Goal: Task Accomplishment & Management: Use online tool/utility

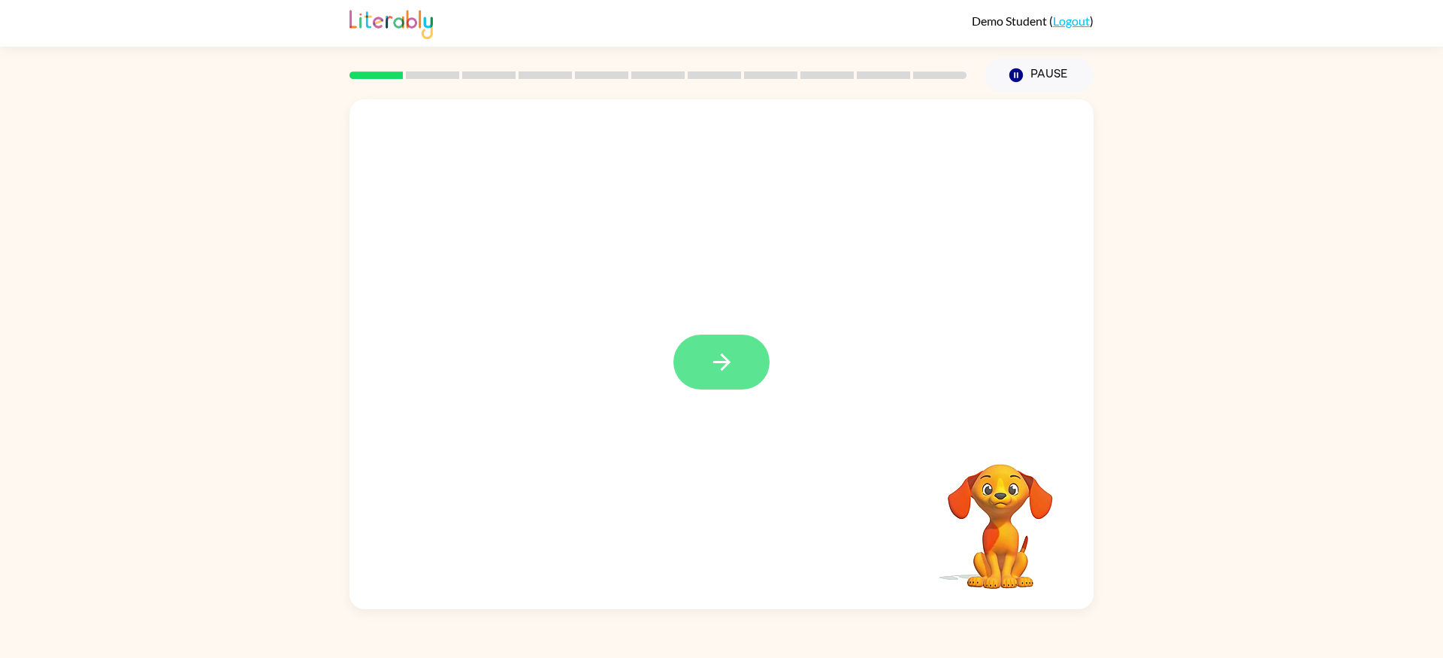
click at [740, 365] on button "button" at bounding box center [722, 362] width 96 height 55
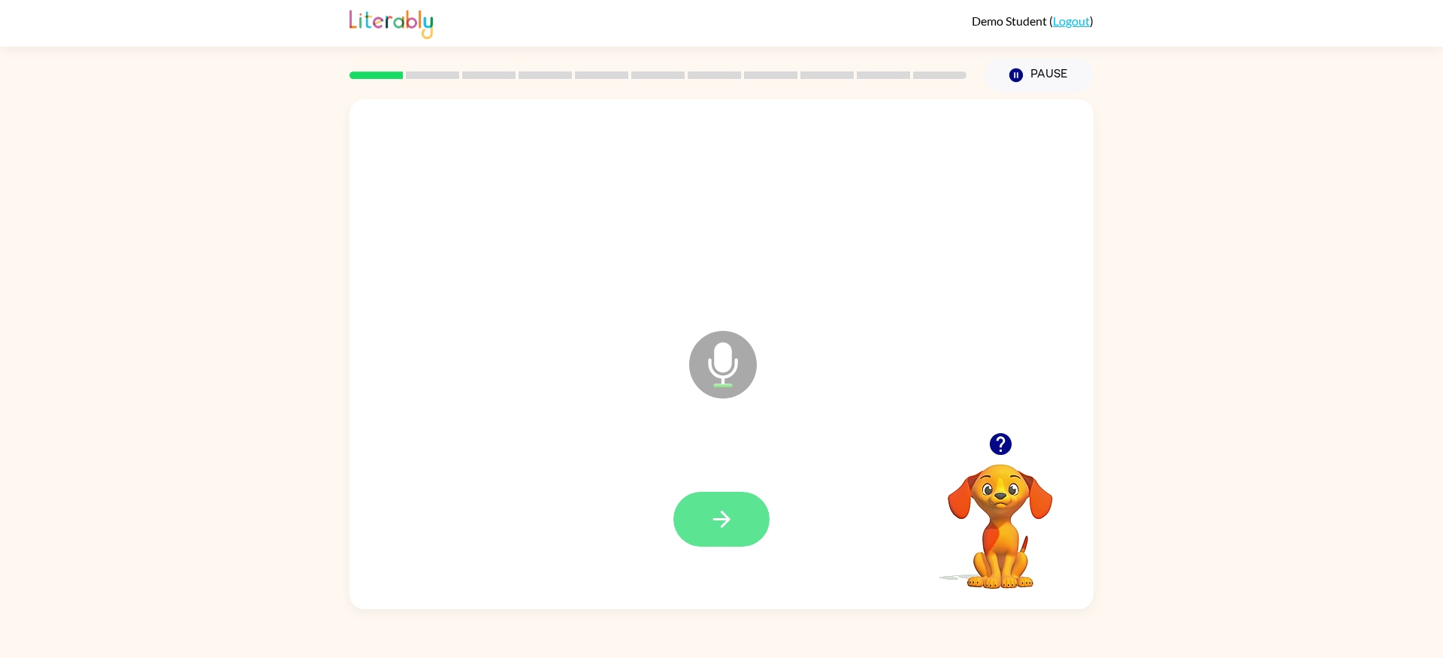
click at [715, 525] on icon "button" at bounding box center [722, 519] width 26 height 26
click at [742, 528] on button "button" at bounding box center [722, 519] width 96 height 55
click at [741, 521] on button "button" at bounding box center [722, 519] width 96 height 55
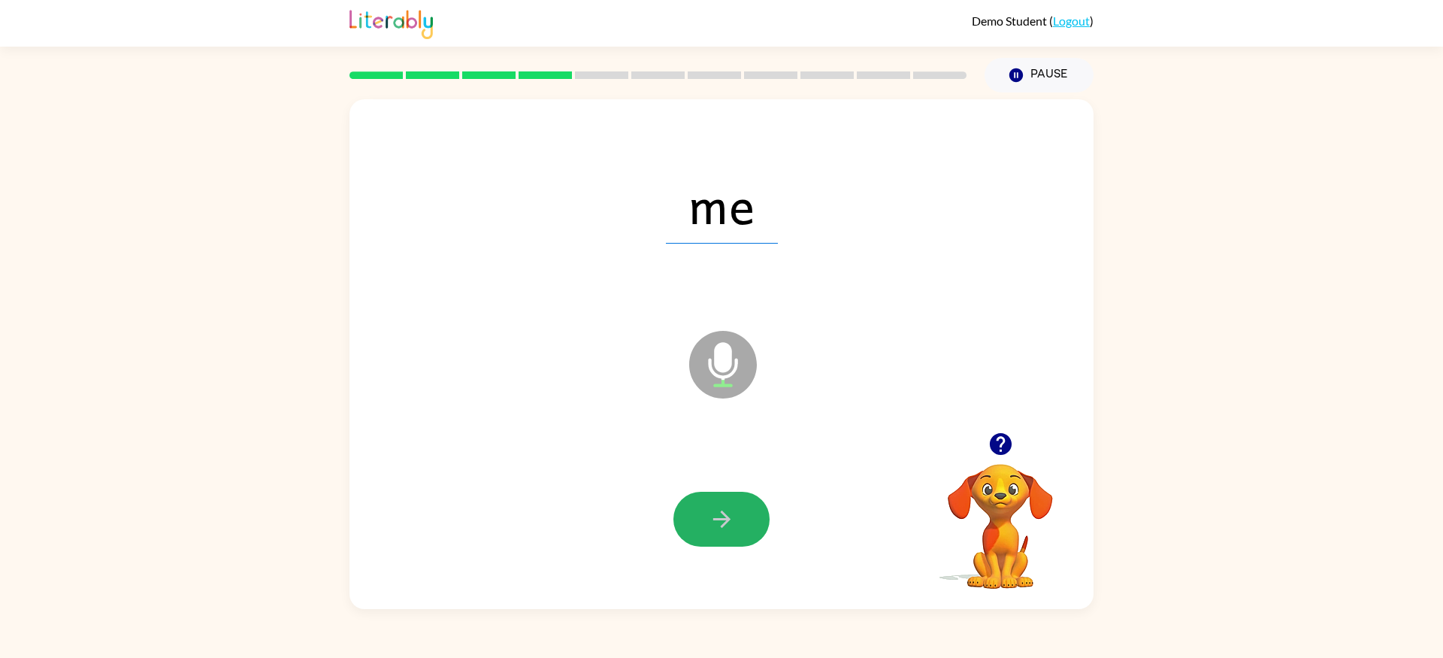
click at [741, 519] on button "button" at bounding box center [722, 519] width 96 height 55
click at [741, 518] on button "button" at bounding box center [722, 519] width 96 height 55
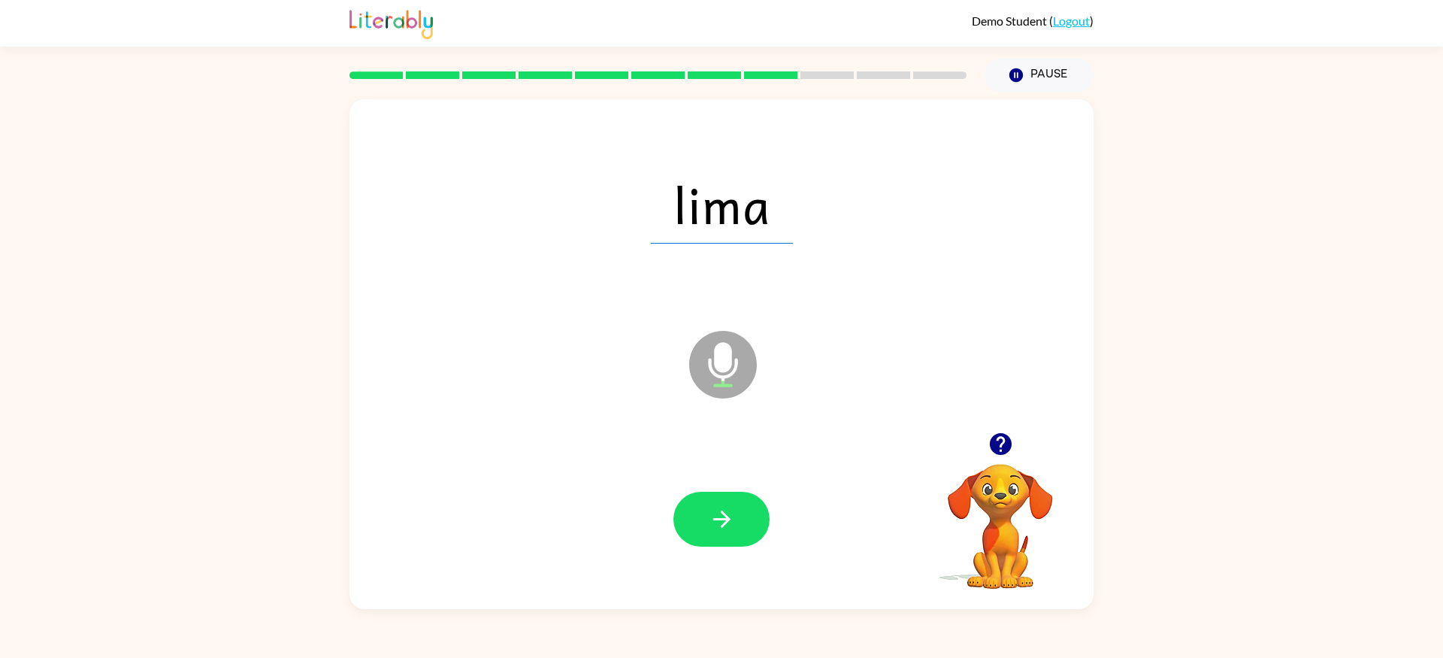
click at [741, 518] on button "button" at bounding box center [722, 519] width 96 height 55
